Goal: Check status: Check status

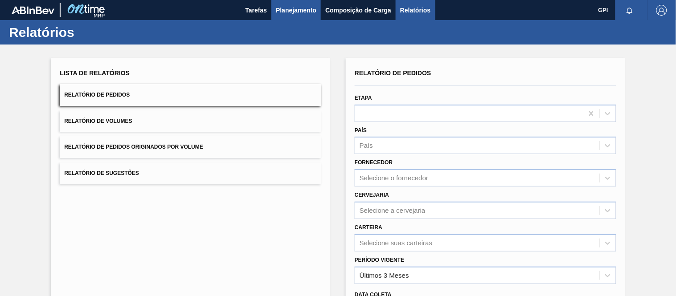
click at [295, 9] on span "Planejamento" at bounding box center [296, 10] width 41 height 11
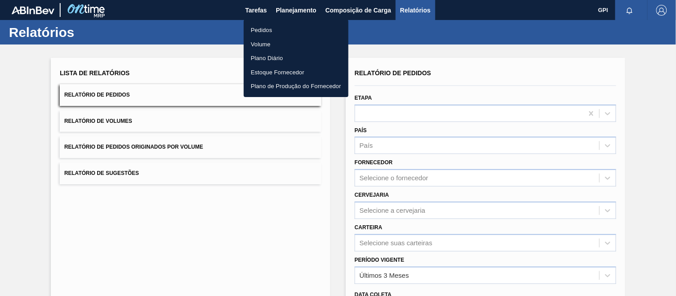
click at [270, 32] on li "Pedidos" at bounding box center [296, 30] width 105 height 14
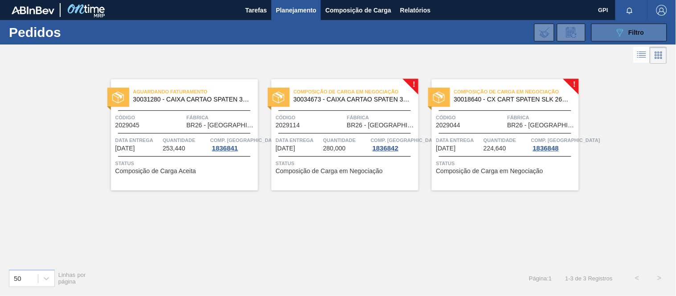
click at [615, 34] on icon "089F7B8B-B2A5-4AFE-B5C0-19BA573D28AC" at bounding box center [619, 32] width 11 height 11
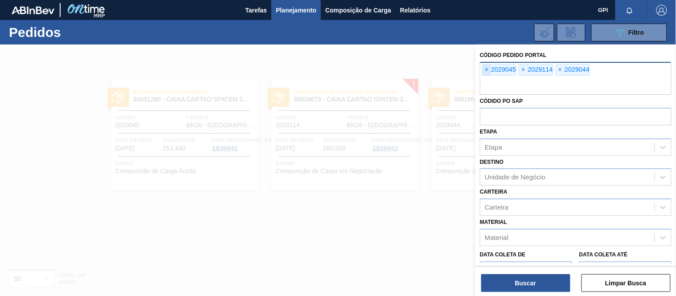
click at [491, 68] on span "×" at bounding box center [486, 70] width 8 height 11
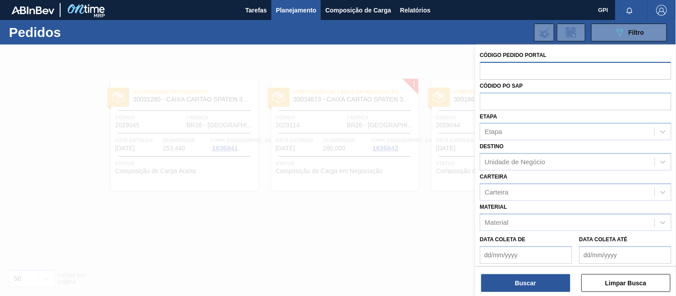
paste input "text"
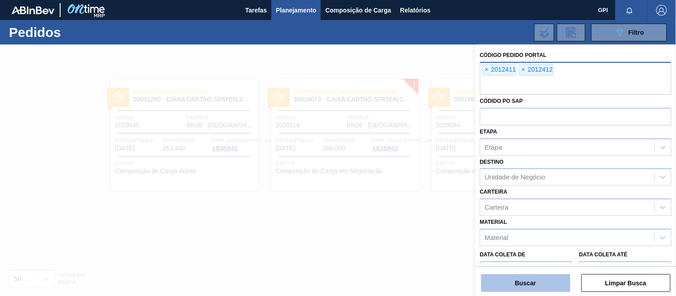
click at [536, 281] on button "Buscar" at bounding box center [525, 283] width 89 height 18
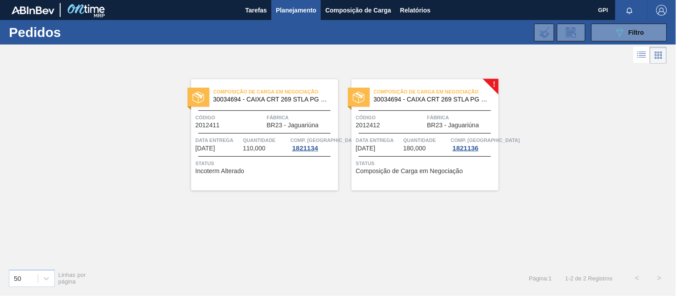
click at [409, 119] on span "Código" at bounding box center [390, 117] width 69 height 9
click at [385, 121] on span "Código" at bounding box center [390, 117] width 69 height 9
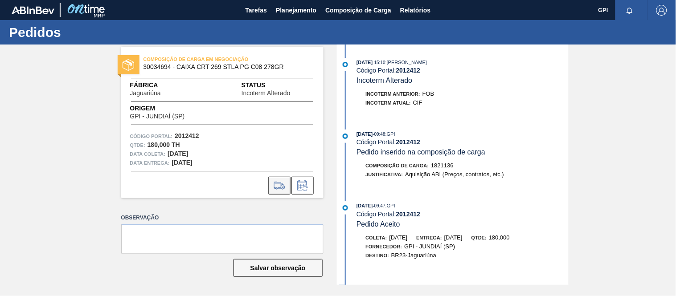
click at [275, 177] on button at bounding box center [279, 186] width 22 height 18
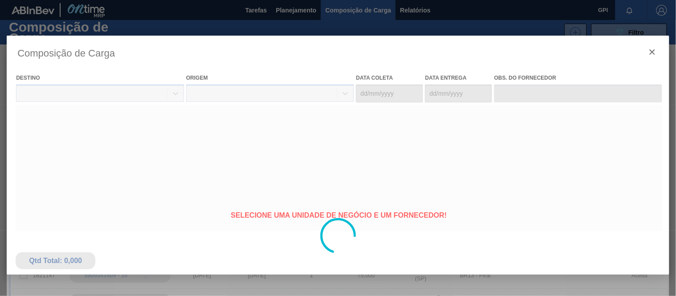
type coleta "[DATE]"
type entrega "[DATE]"
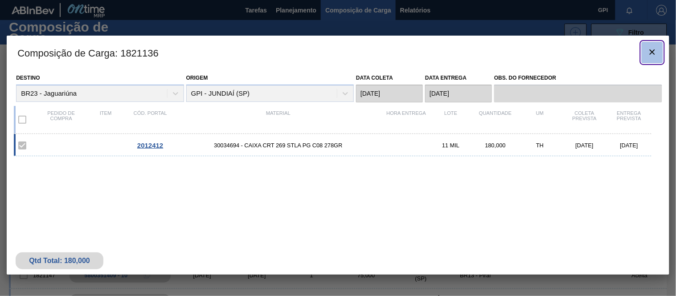
click at [651, 47] on icon "botão de ícone" at bounding box center [652, 52] width 11 height 11
